Goal: Check status: Check status

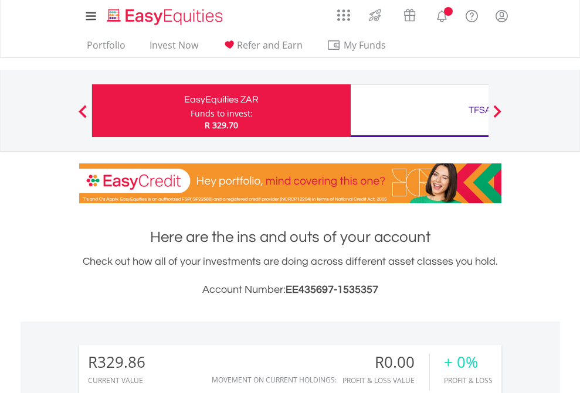
scroll to position [113, 184]
click at [190, 111] on div "Funds to invest:" at bounding box center [221, 114] width 62 height 12
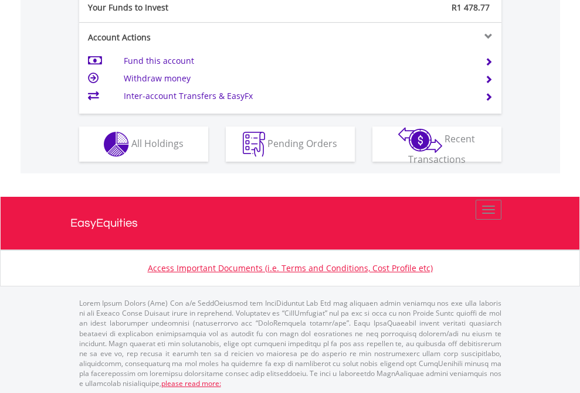
scroll to position [1170, 0]
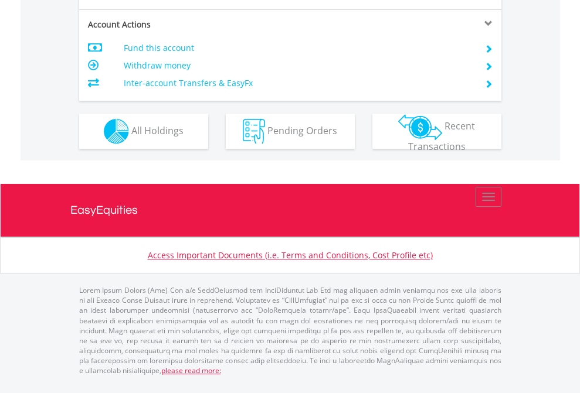
scroll to position [1147, 0]
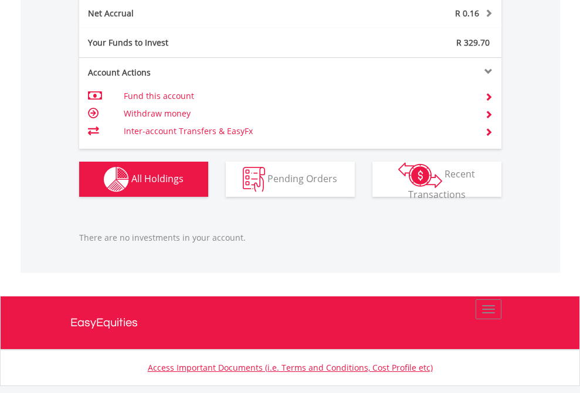
scroll to position [1188, 0]
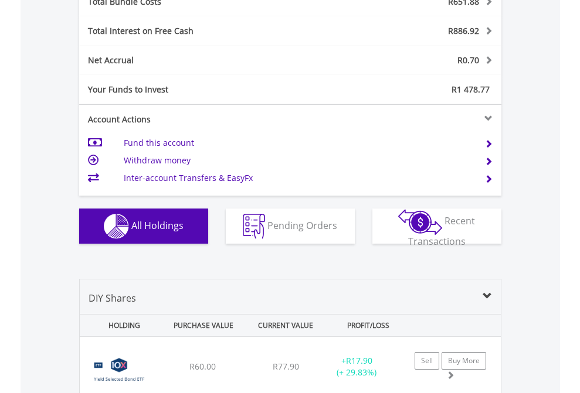
scroll to position [1374, 0]
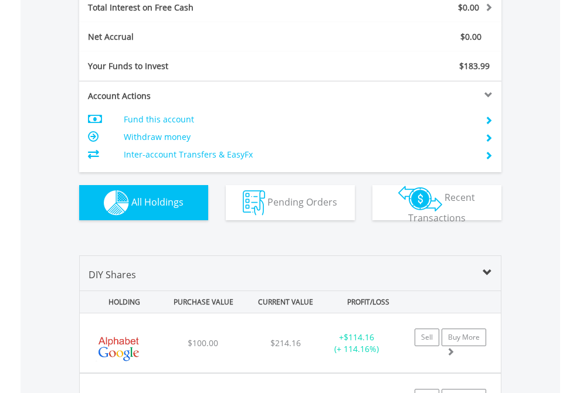
scroll to position [1350, 0]
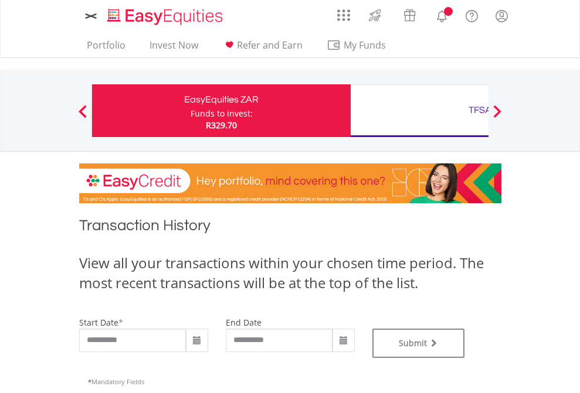
type input "**********"
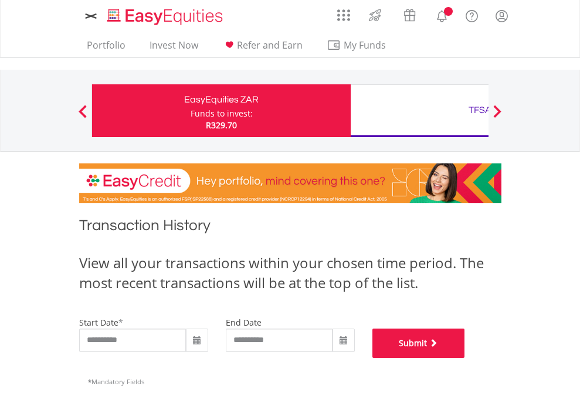
click at [465, 358] on button "Submit" at bounding box center [418, 343] width 93 height 29
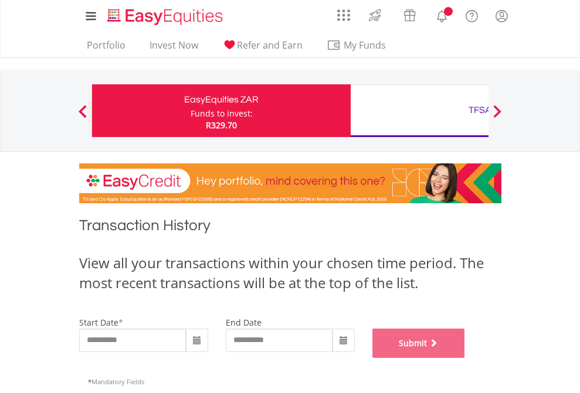
scroll to position [475, 0]
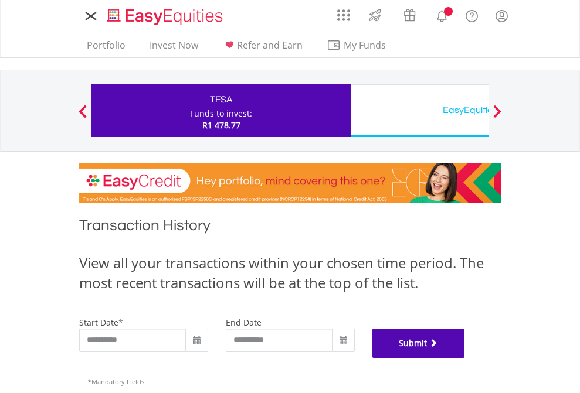
click at [465, 358] on button "Submit" at bounding box center [418, 343] width 93 height 29
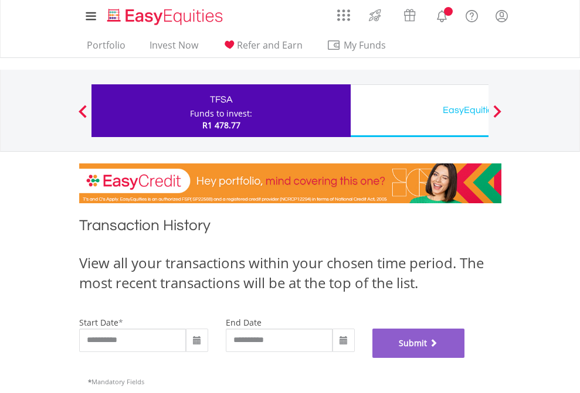
scroll to position [475, 0]
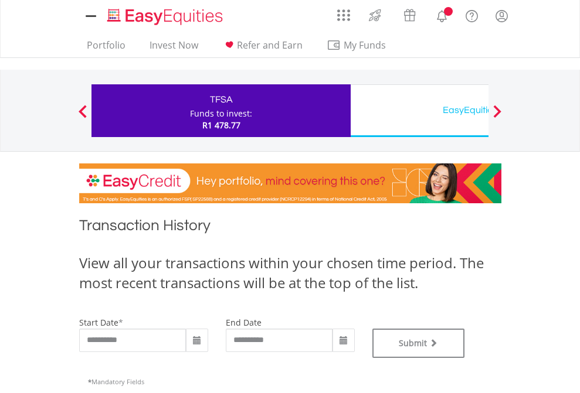
click at [419, 111] on div "EasyEquities USD" at bounding box center [480, 110] width 244 height 16
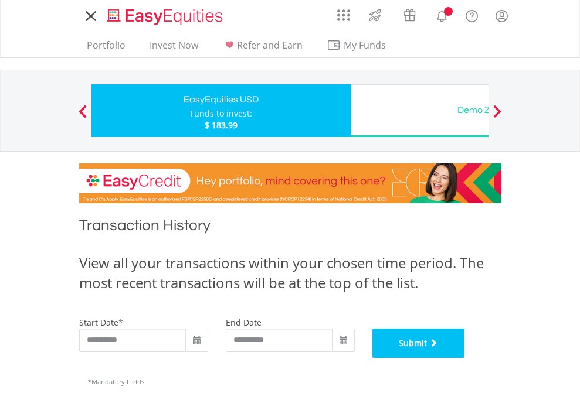
click at [465, 358] on button "Submit" at bounding box center [418, 343] width 93 height 29
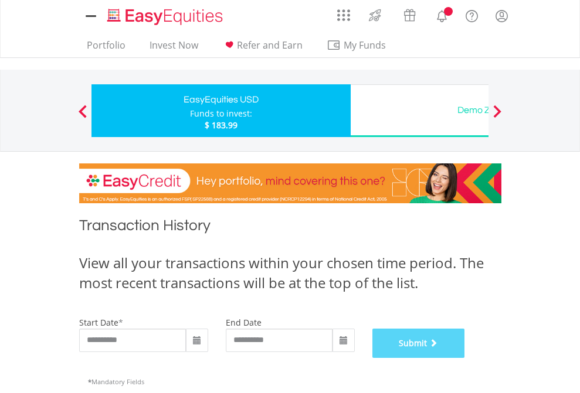
scroll to position [475, 0]
